Goal: Information Seeking & Learning: Check status

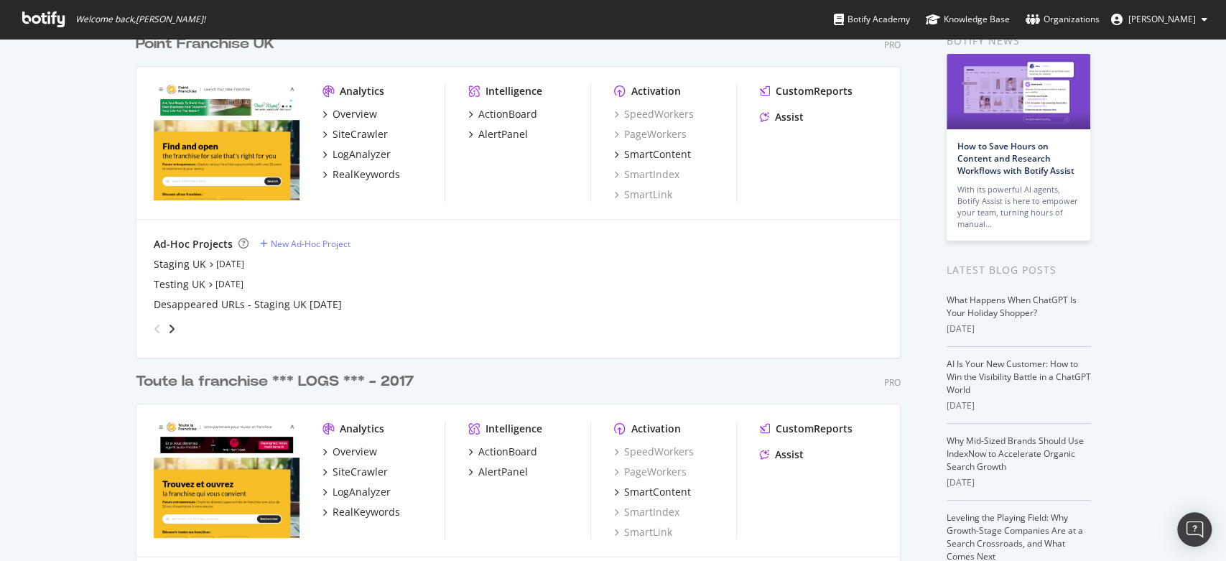
scroll to position [227, 0]
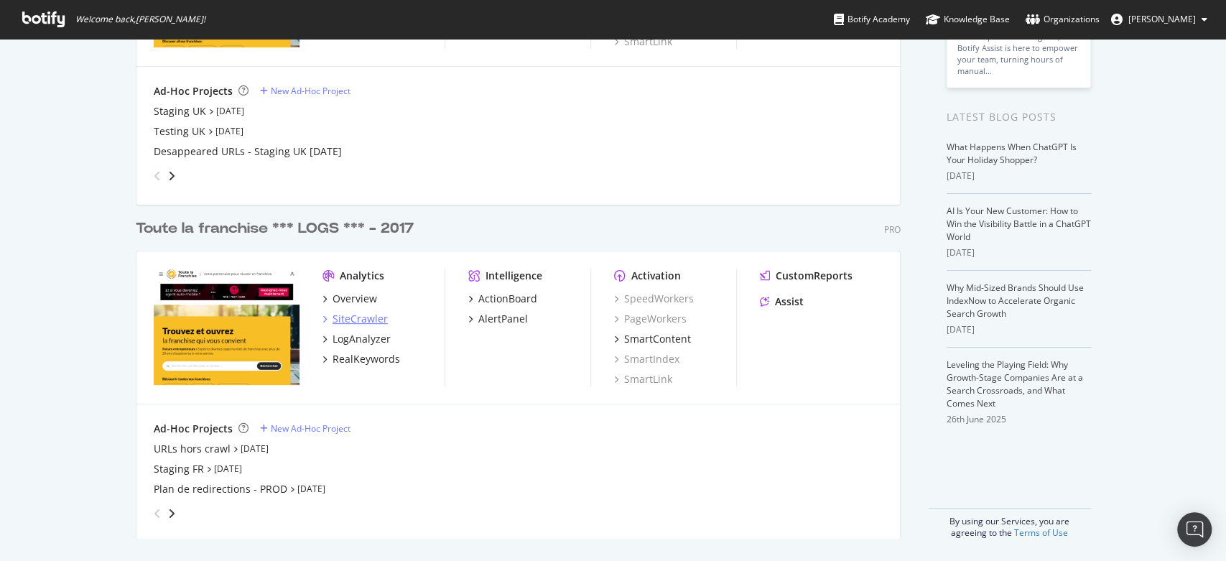
click at [374, 321] on div "SiteCrawler" at bounding box center [360, 319] width 55 height 14
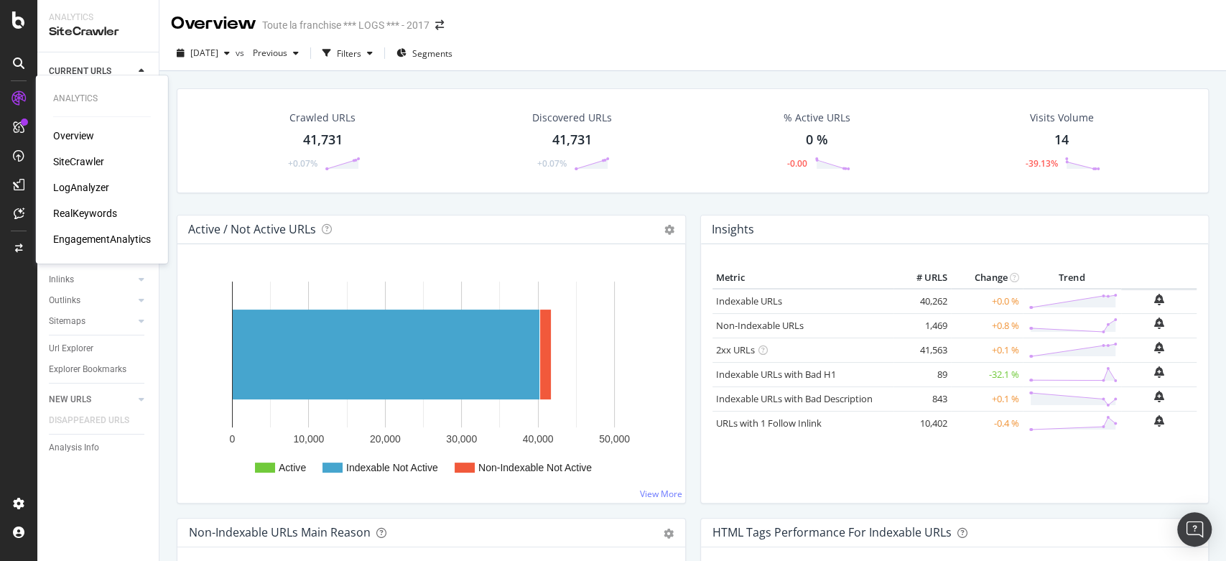
click at [85, 157] on div "SiteCrawler" at bounding box center [78, 161] width 51 height 14
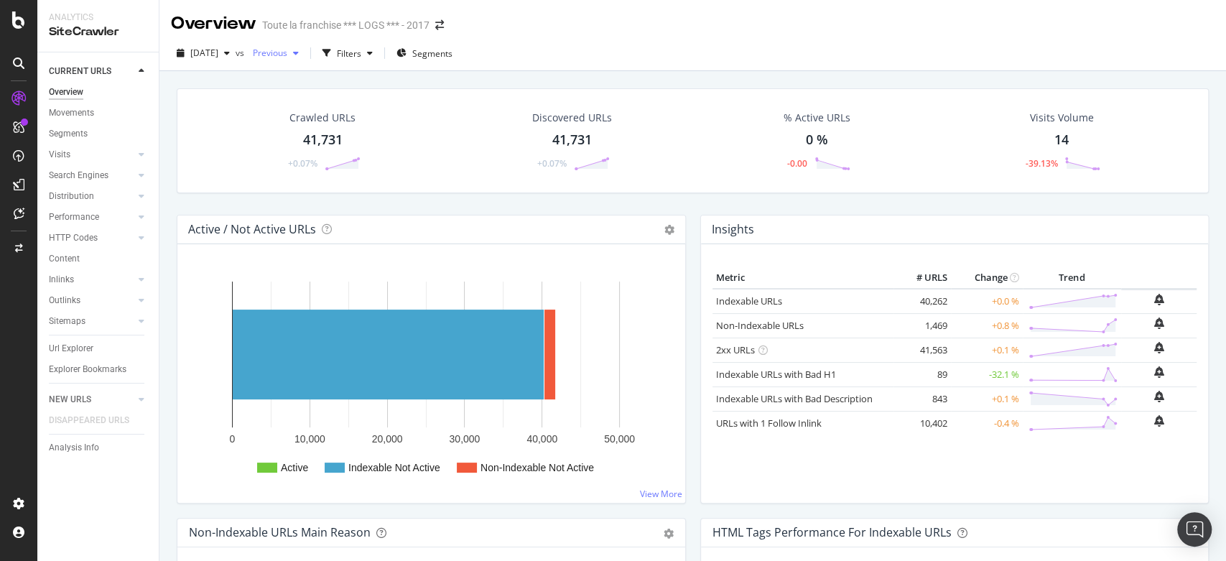
click at [287, 50] on span "Previous" at bounding box center [267, 53] width 40 height 12
click at [333, 185] on div "[DATE]" at bounding box center [333, 184] width 119 height 13
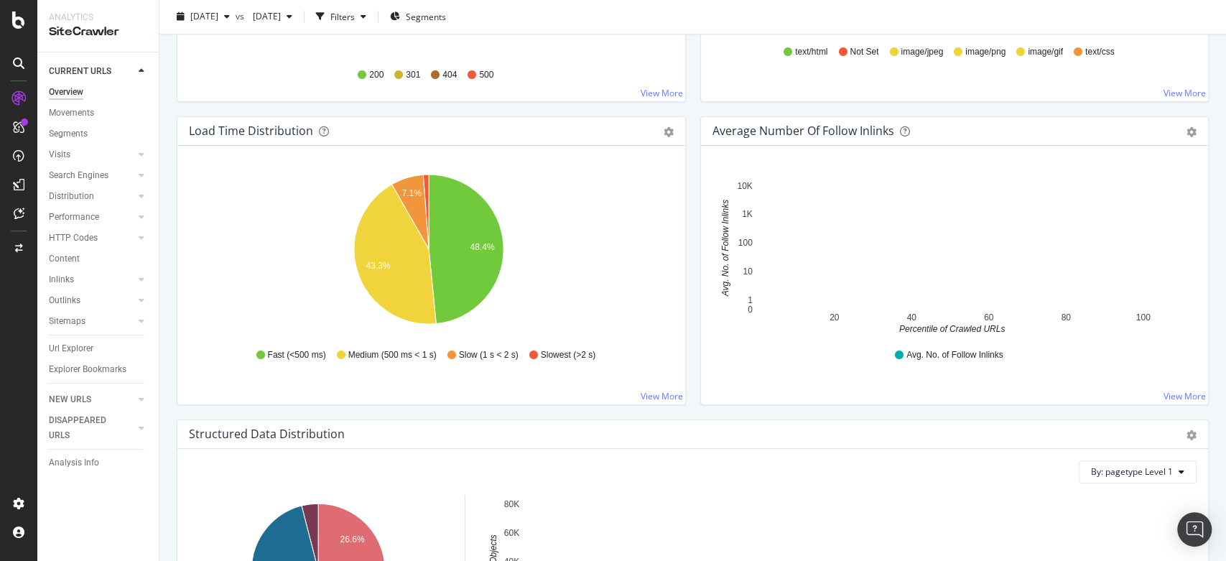
scroll to position [1037, 0]
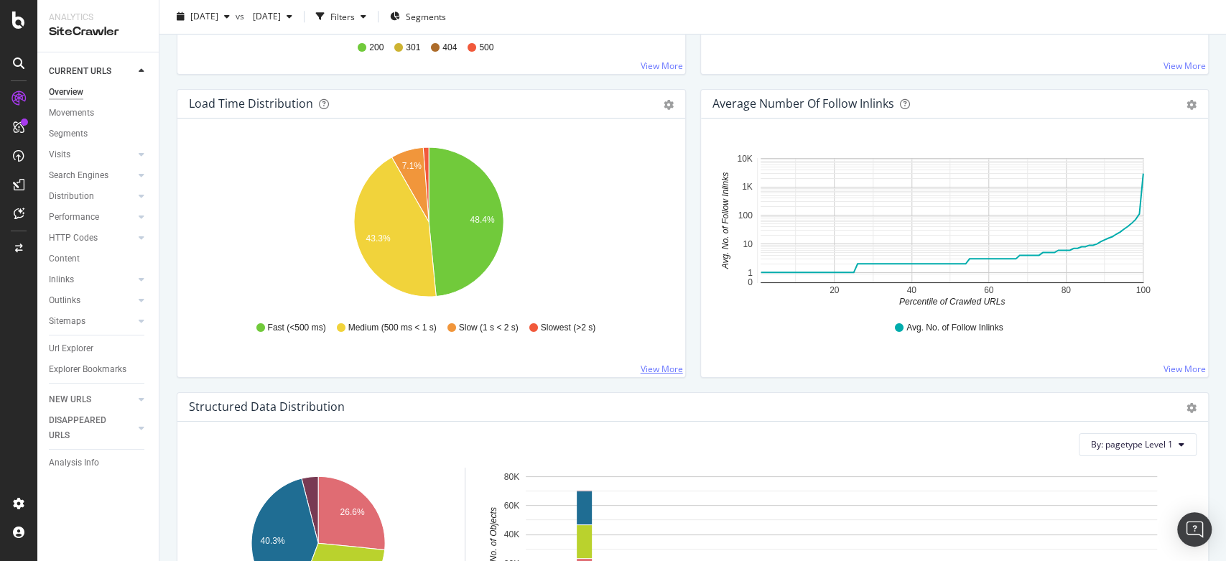
click at [646, 364] on link "View More" at bounding box center [662, 369] width 42 height 12
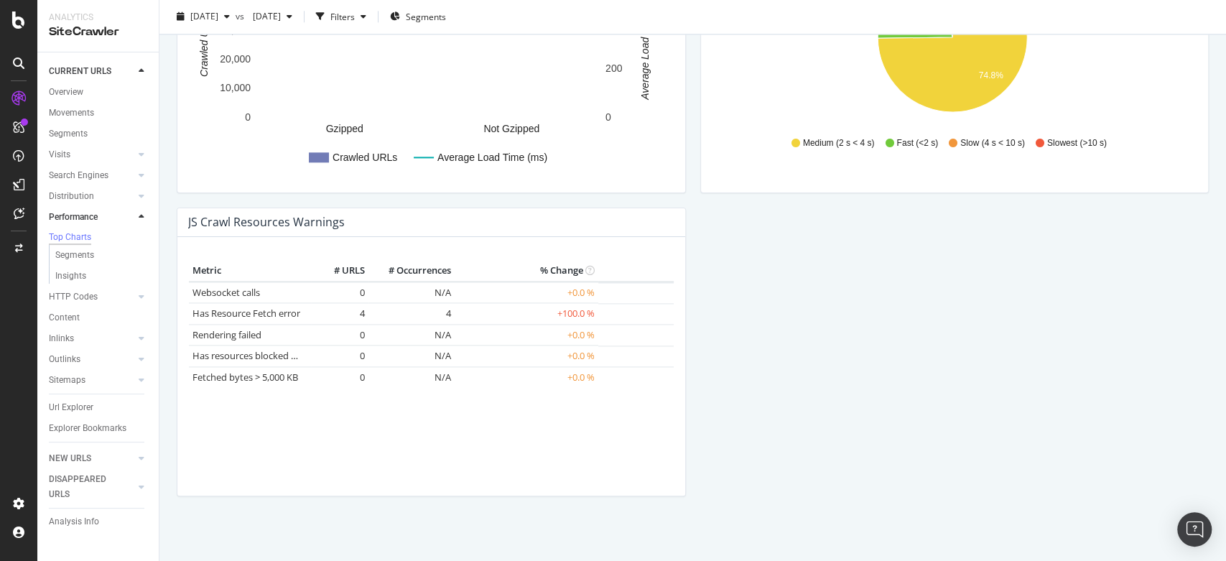
scroll to position [1242, 0]
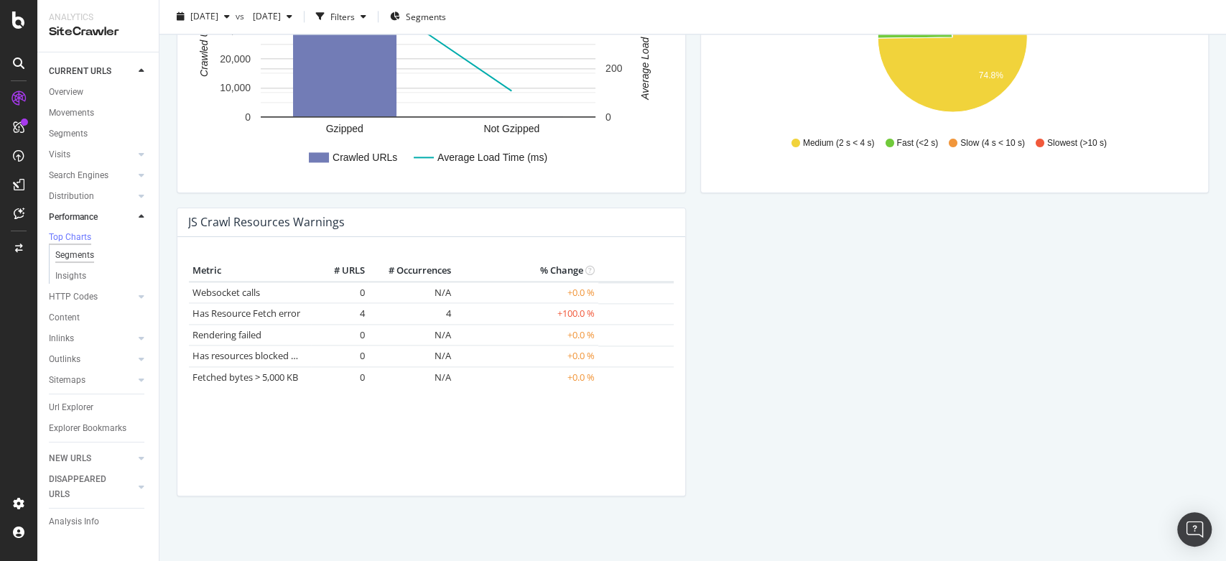
click at [92, 263] on div "Segments" at bounding box center [74, 255] width 39 height 15
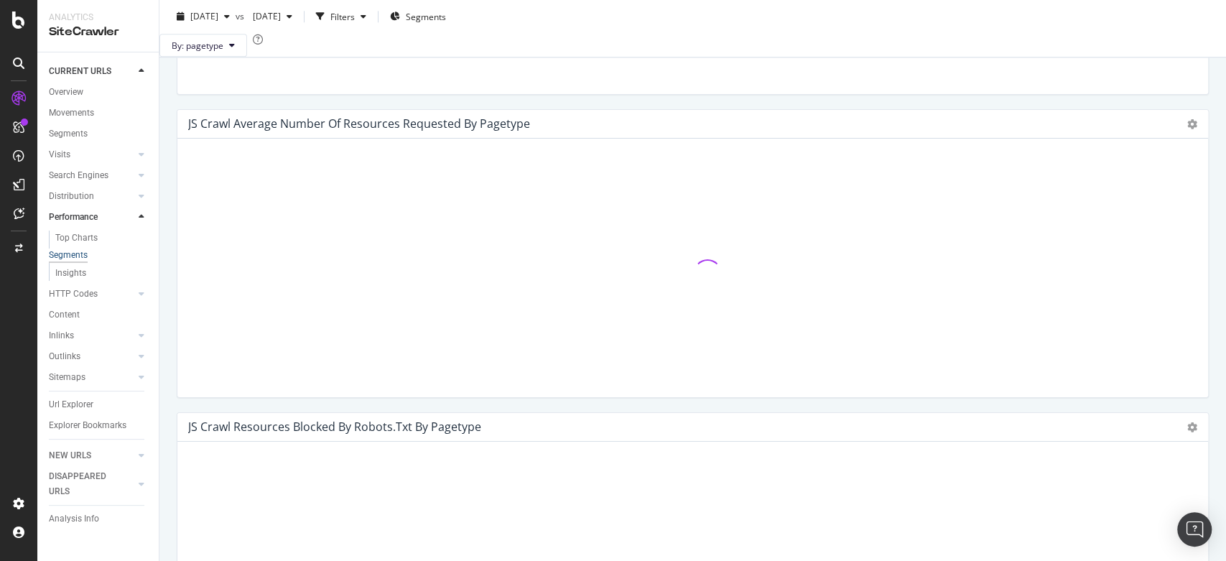
scroll to position [1289, 0]
